Goal: Transaction & Acquisition: Purchase product/service

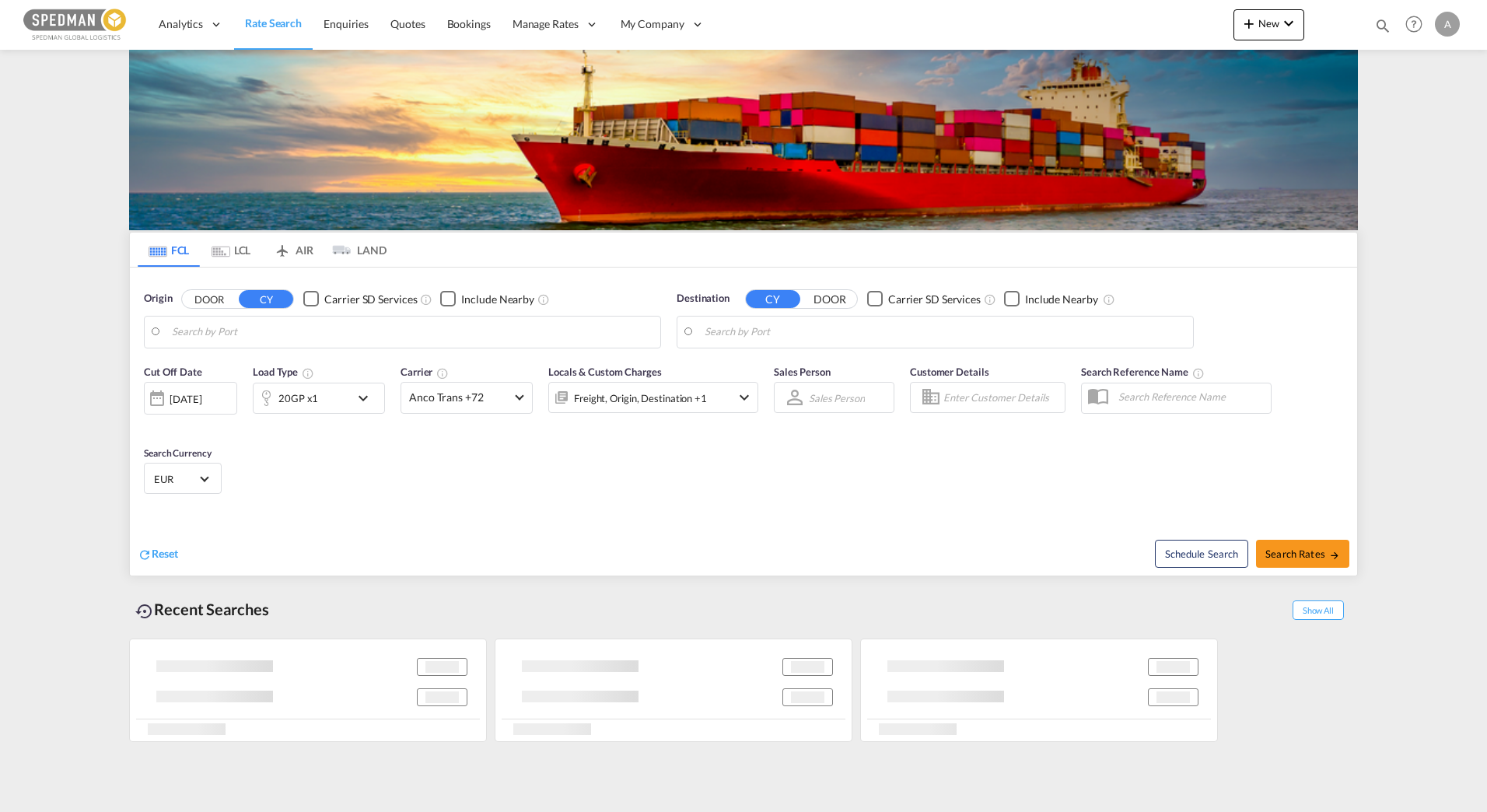
type input "[GEOGRAPHIC_DATA], SESTO"
type input "Nansha Pt, CNNSA"
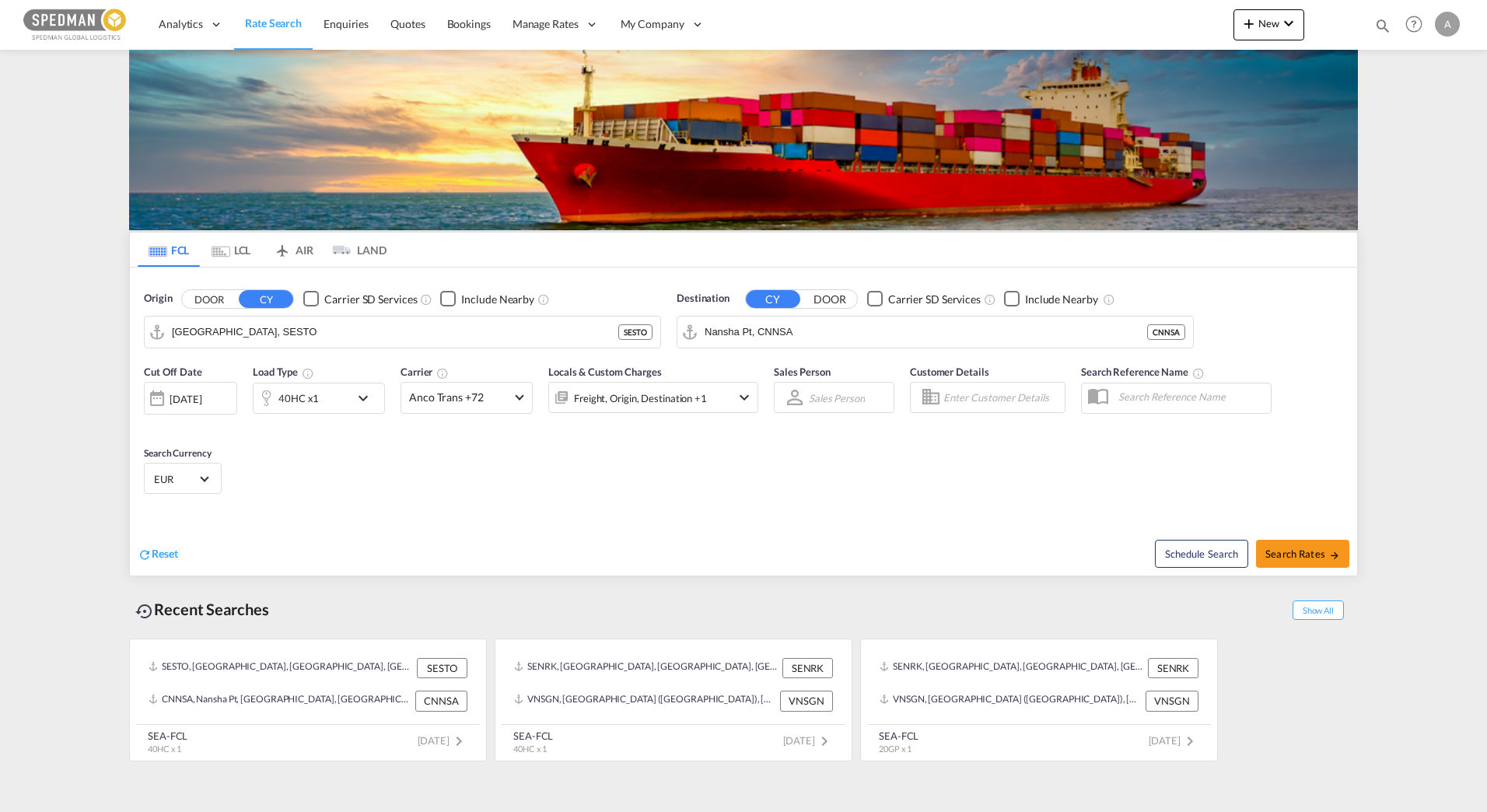
click at [600, 524] on div "Reset" at bounding box center [443, 542] width 609 height 43
click at [390, 333] on input "[GEOGRAPHIC_DATA], SESTO" at bounding box center [411, 332] width 480 height 23
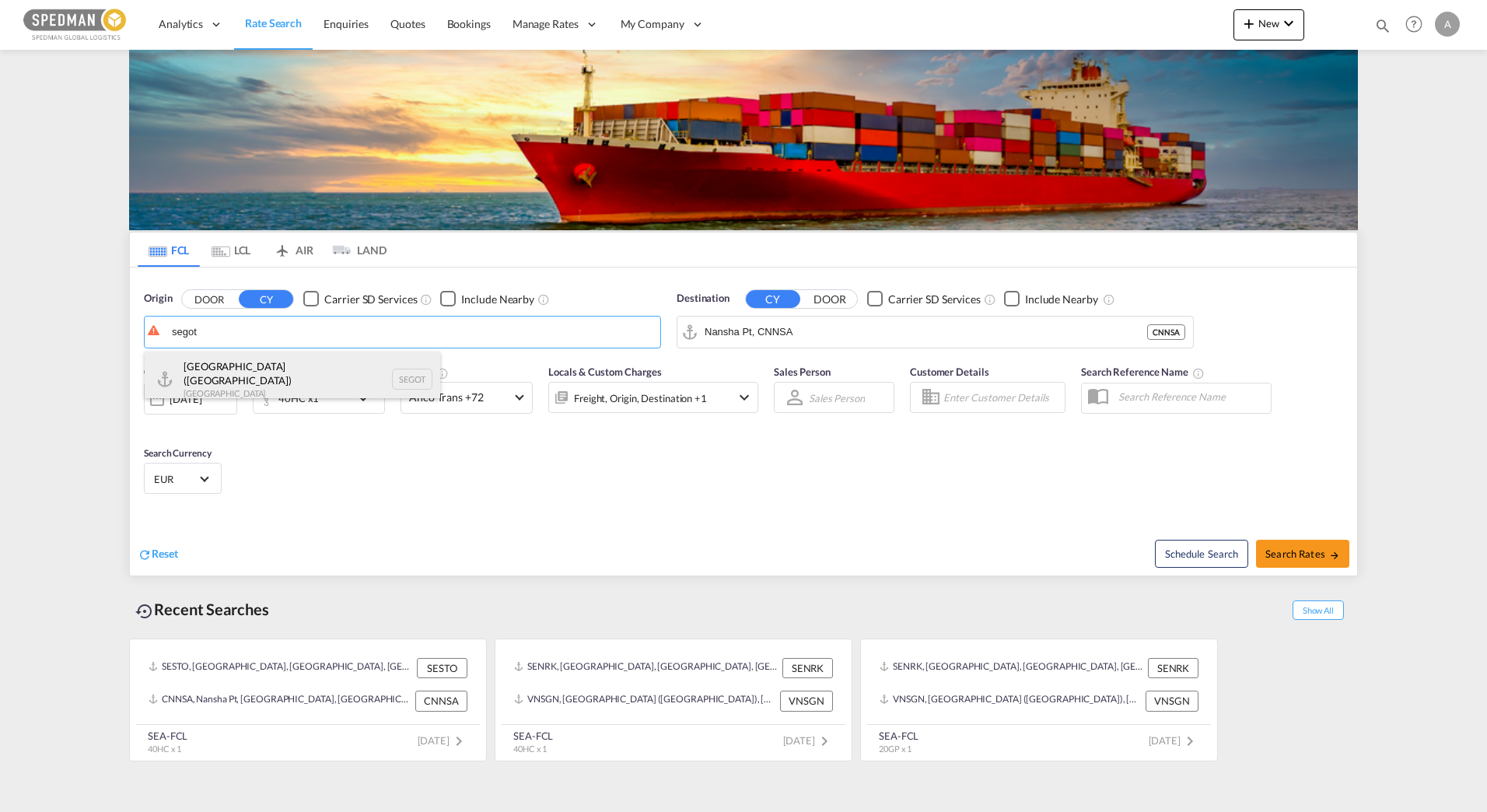
click at [301, 382] on div "[GEOGRAPHIC_DATA] ([GEOGRAPHIC_DATA]) [GEOGRAPHIC_DATA] SEGOT" at bounding box center [292, 379] width 296 height 56
type input "[GEOGRAPHIC_DATA] ([GEOGRAPHIC_DATA]), [GEOGRAPHIC_DATA]"
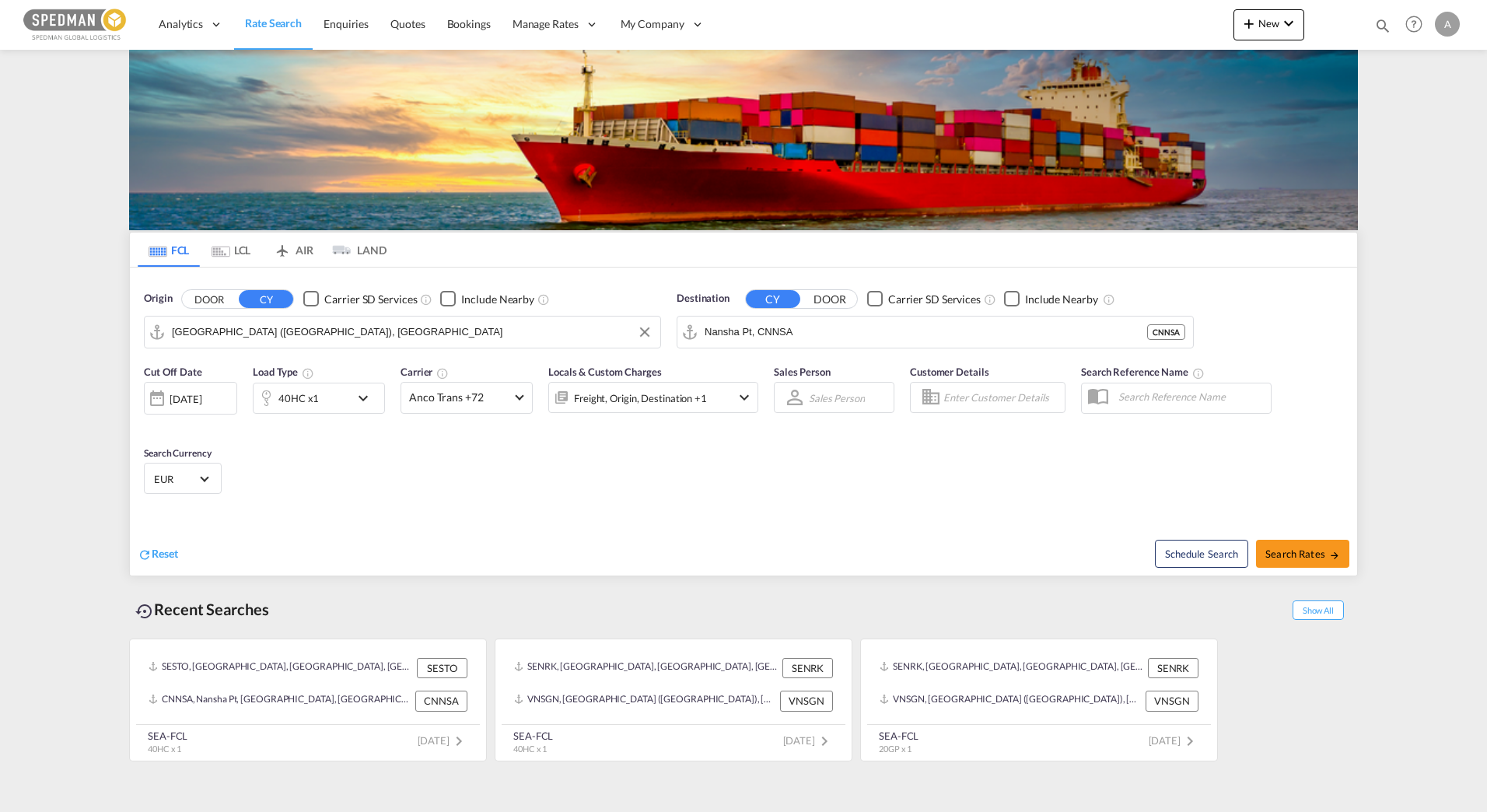
click at [852, 326] on input "Nansha Pt, CNNSA" at bounding box center [925, 332] width 443 height 23
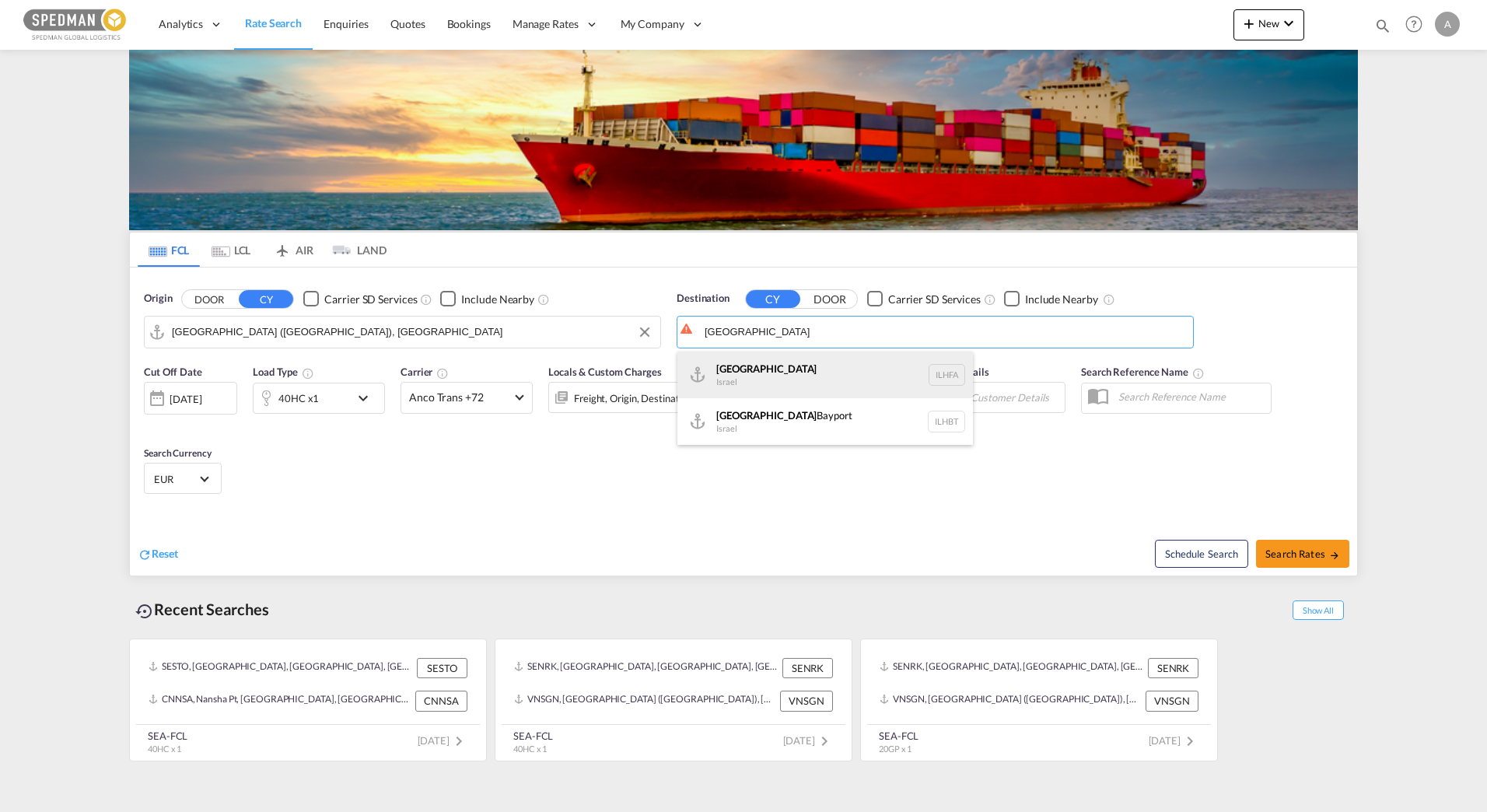
click at [776, 374] on div "Haifa [GEOGRAPHIC_DATA] ILHFA" at bounding box center [825, 374] width 296 height 47
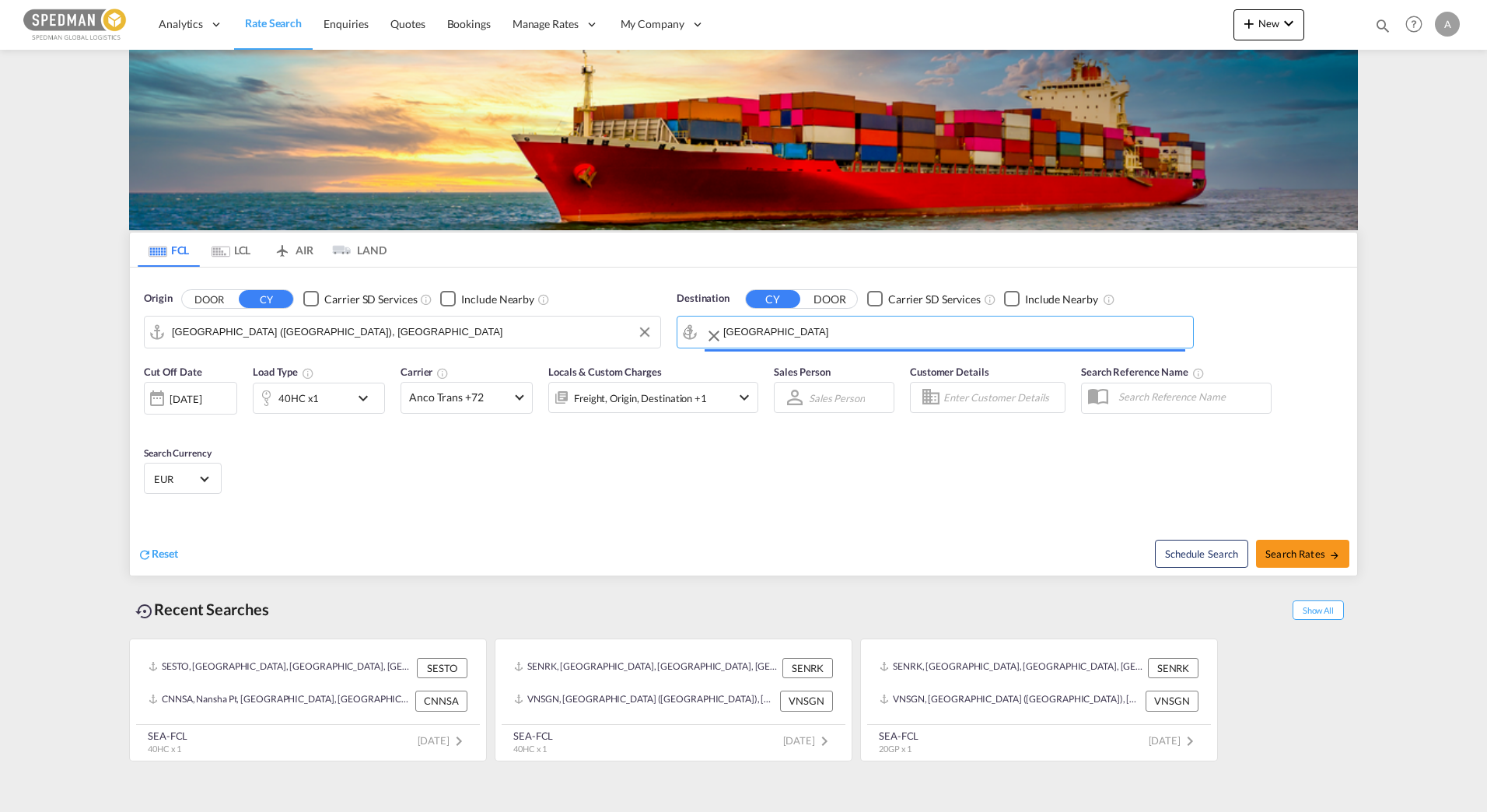
type input "[GEOGRAPHIC_DATA], [GEOGRAPHIC_DATA]"
click at [506, 479] on div "Cut Off Date [DATE] [DATE] Load Type 40HC x1 Carrier Anco Trans +72 Online Rate…" at bounding box center [743, 432] width 1227 height 152
click at [433, 401] on span "Anco Trans +72" at bounding box center [459, 397] width 101 height 16
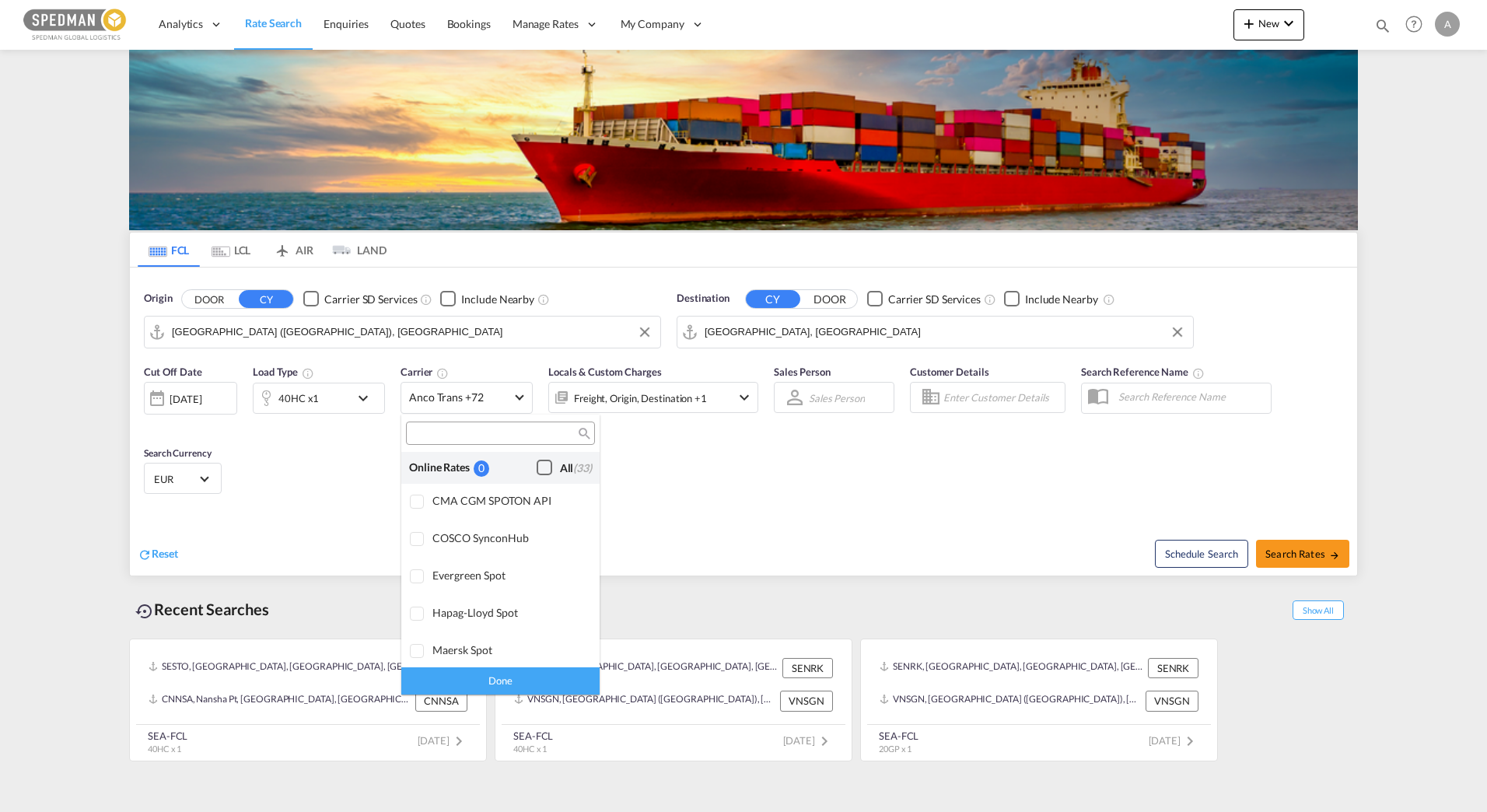
scroll to position [1211, 0]
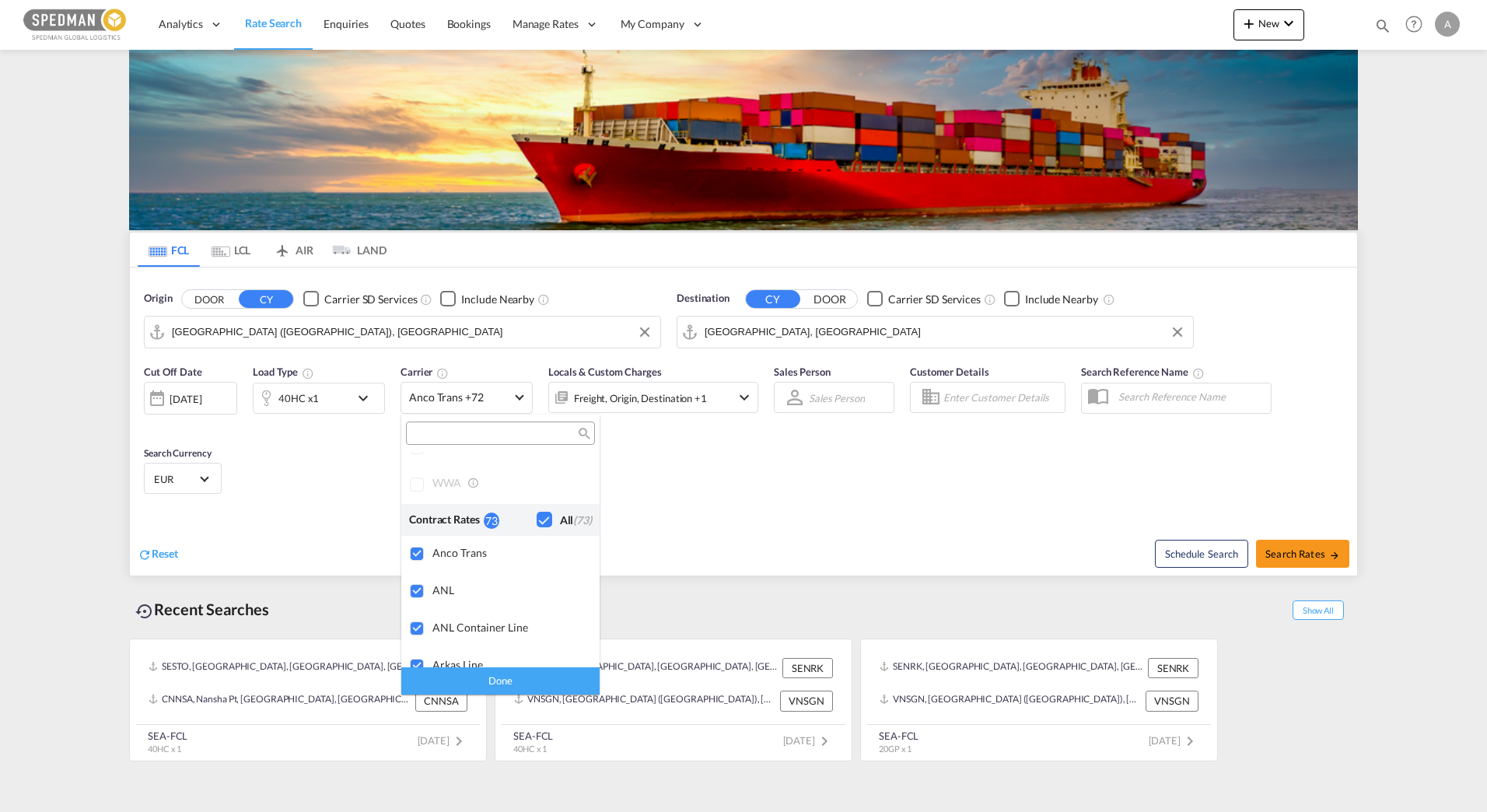
click at [536, 517] on div "Checkbox No Ink" at bounding box center [544, 519] width 16 height 16
click at [536, 515] on div "Checkbox No Ink" at bounding box center [544, 519] width 16 height 16
click at [516, 681] on div "Done" at bounding box center [500, 681] width 198 height 27
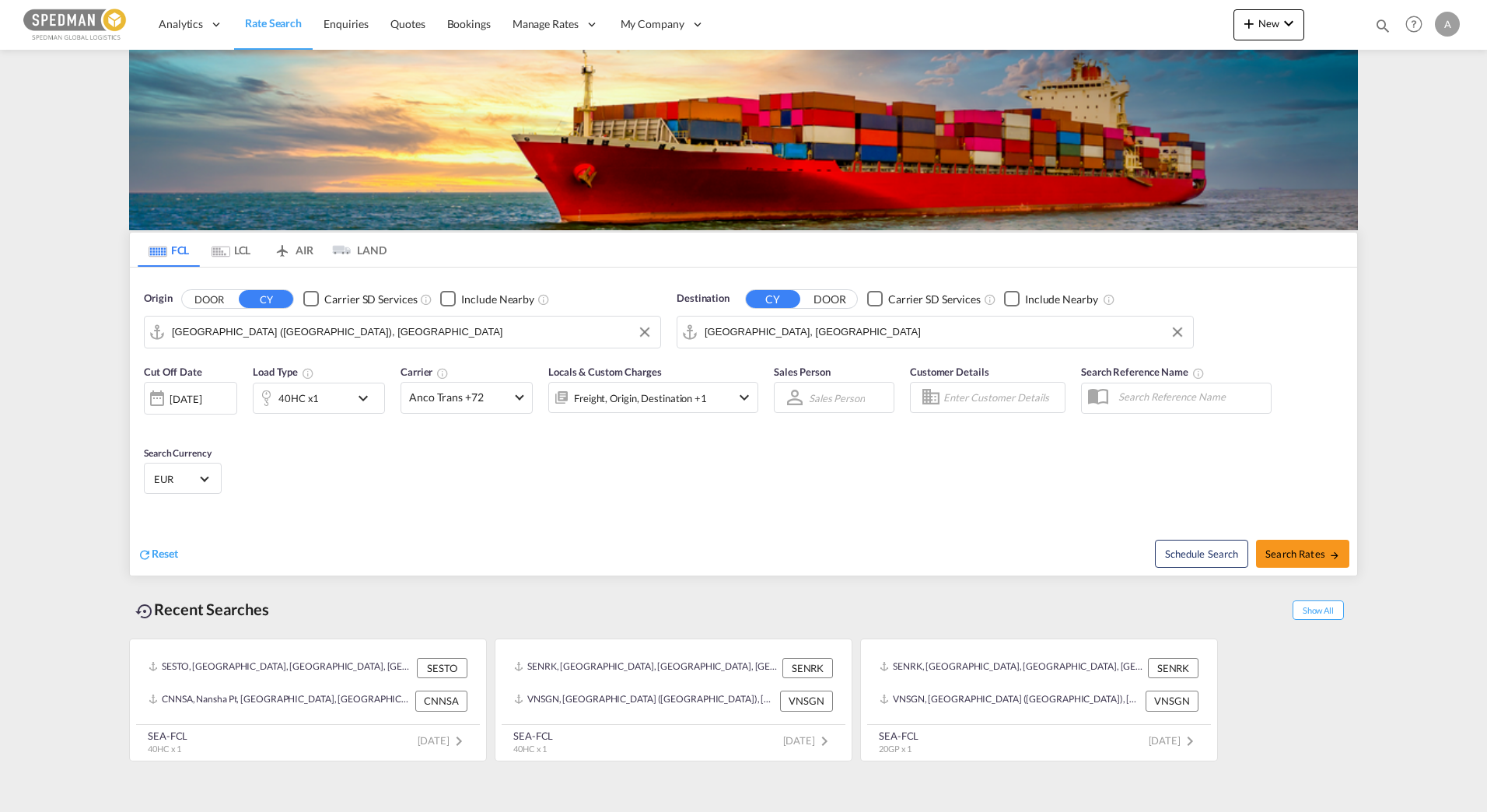
drag, startPoint x: 755, startPoint y: 560, endPoint x: 687, endPoint y: 554, distance: 68.3
click at [753, 558] on div "Schedule Search Search Rates" at bounding box center [1052, 545] width 609 height 60
click at [177, 404] on div "[DATE]" at bounding box center [185, 398] width 32 height 14
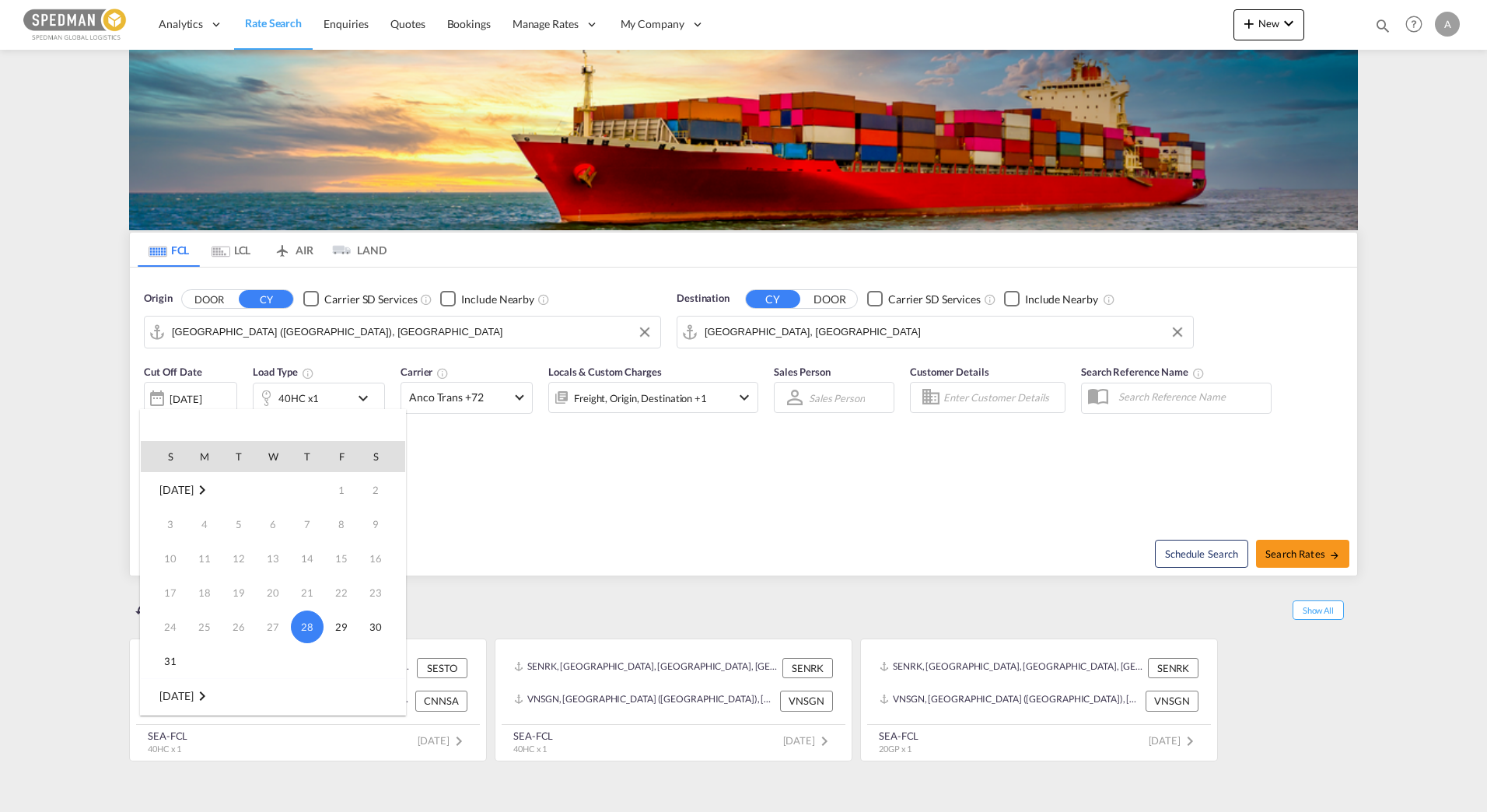
click at [193, 693] on span "[DATE]" at bounding box center [176, 695] width 34 height 13
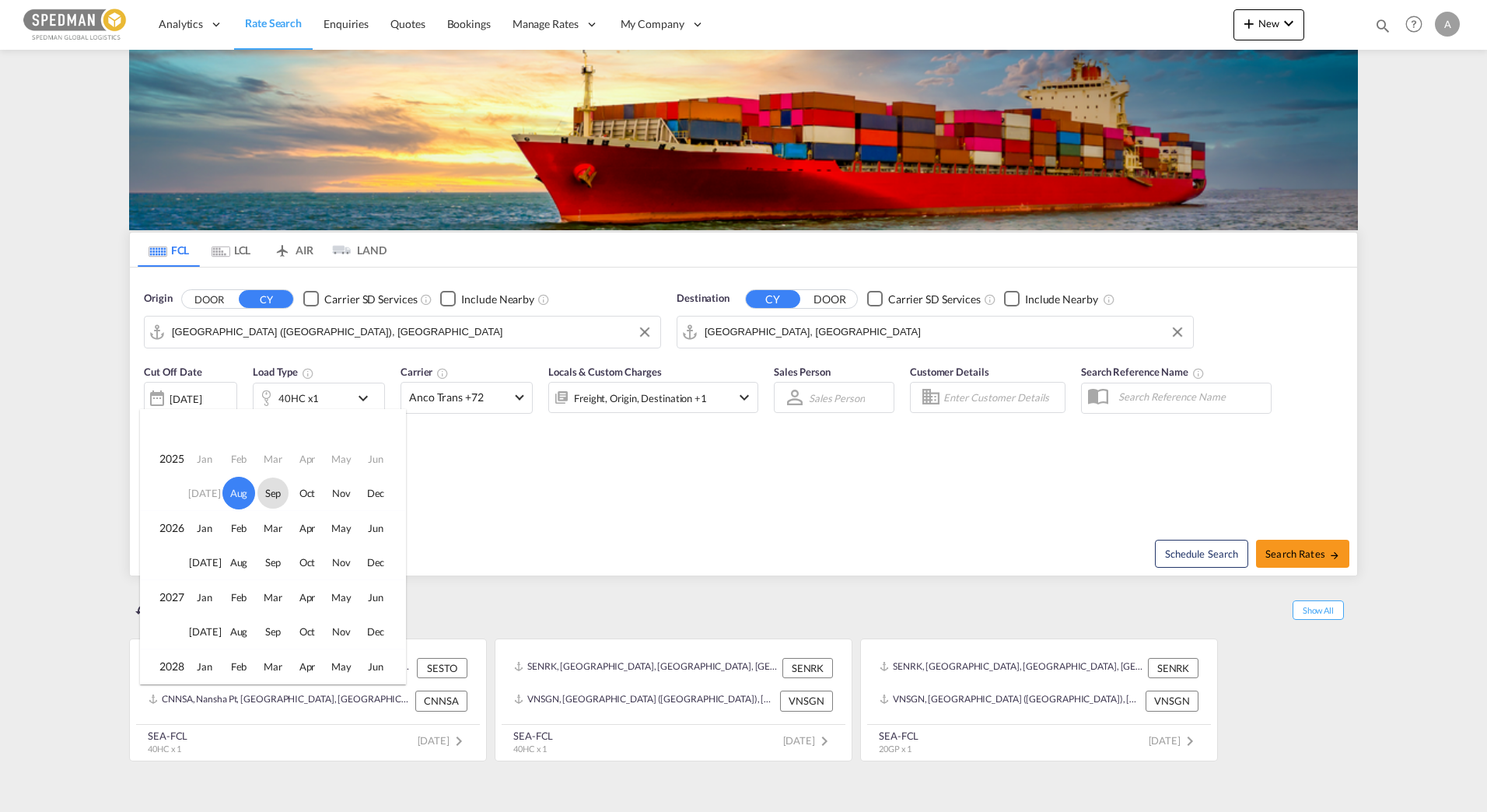
click at [259, 493] on span "Sep" at bounding box center [273, 493] width 31 height 31
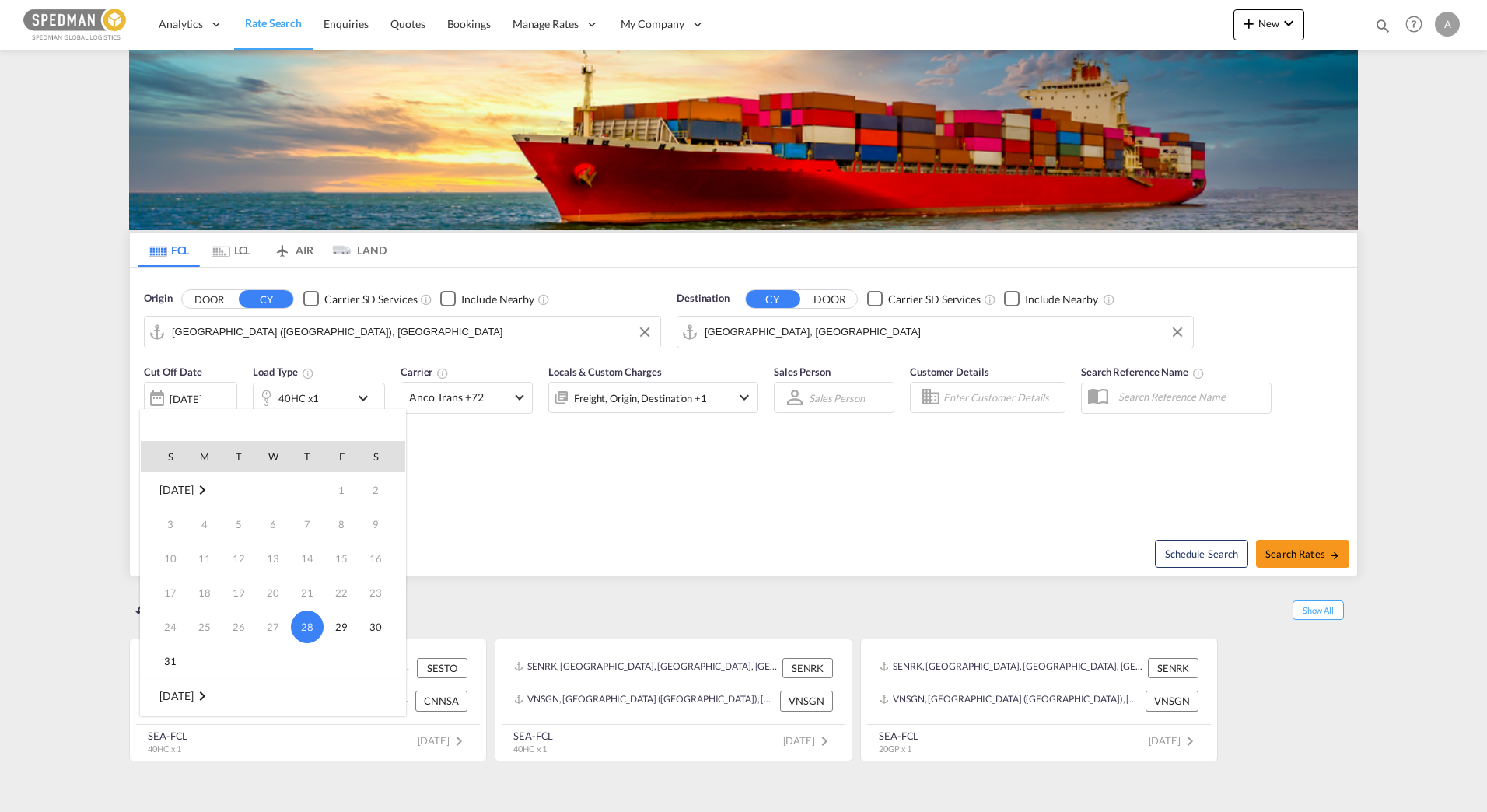
scroll to position [206, 0]
click at [194, 525] on span "1" at bounding box center [204, 524] width 31 height 31
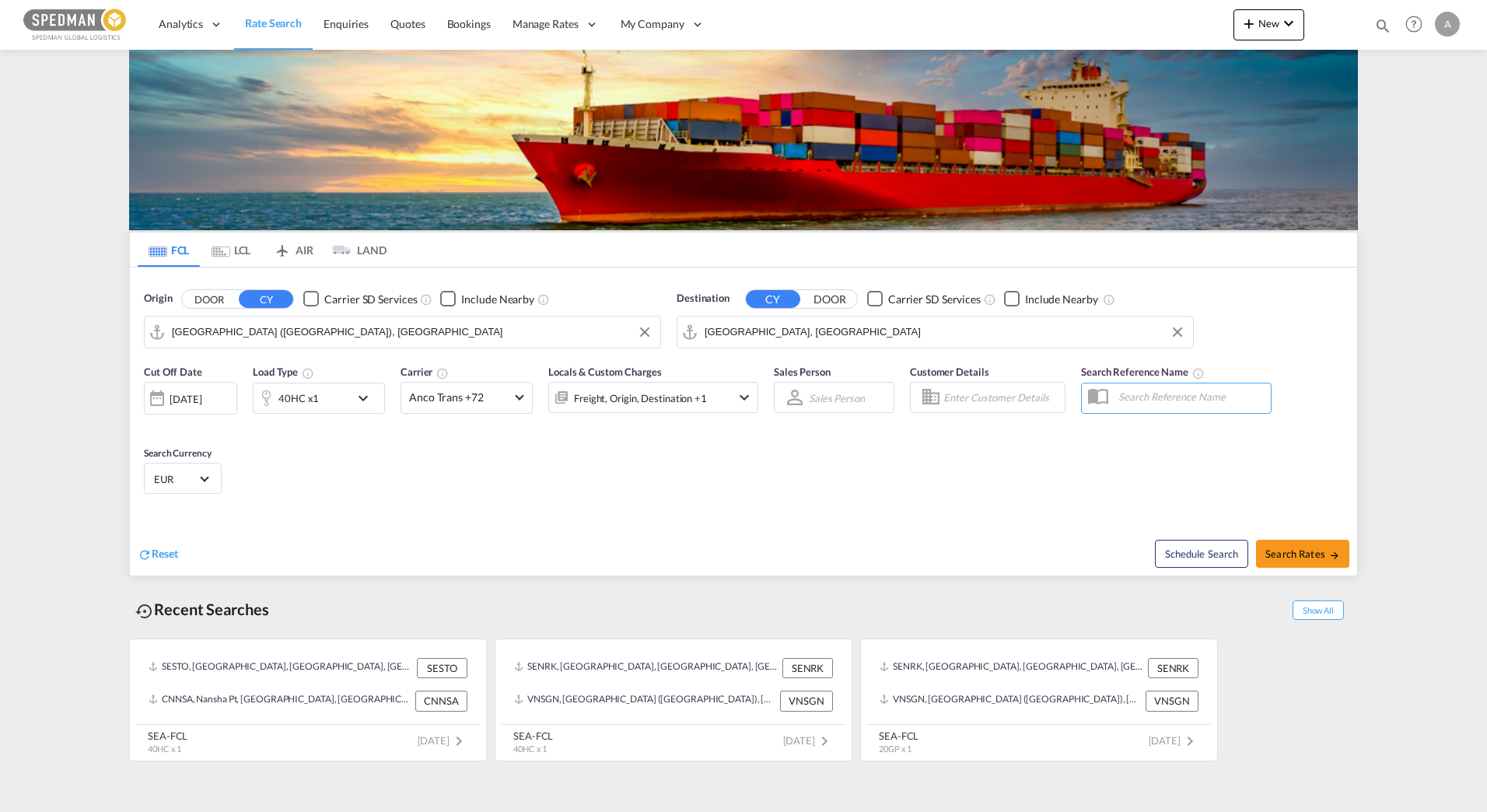
click at [595, 513] on div "Reset Schedule Search Search Rates" at bounding box center [743, 541] width 1227 height 67
click at [1278, 548] on span "Search Rates" at bounding box center [1302, 553] width 75 height 12
type input "SEGOT to ILHFA / [DATE]"
